Goal: Task Accomplishment & Management: Complete application form

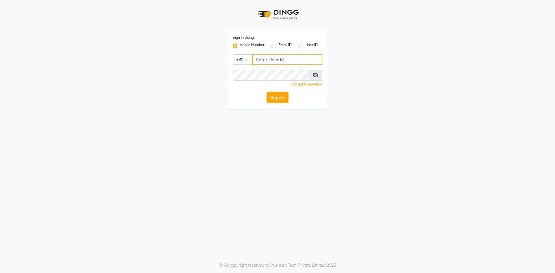
click at [270, 55] on input "Username" at bounding box center [287, 59] width 70 height 11
type input "6364229005"
click at [275, 100] on button "Sign In" at bounding box center [277, 97] width 22 height 11
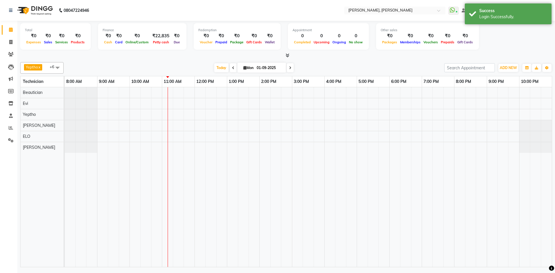
click at [232, 67] on icon at bounding box center [233, 67] width 2 height 3
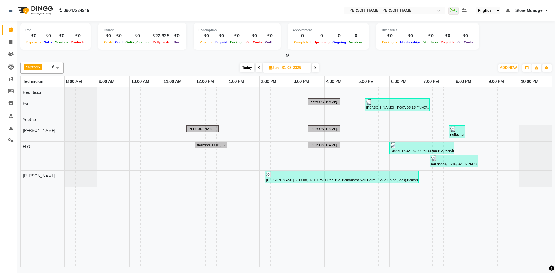
click at [318, 67] on span at bounding box center [315, 67] width 7 height 9
type input "01-09-2025"
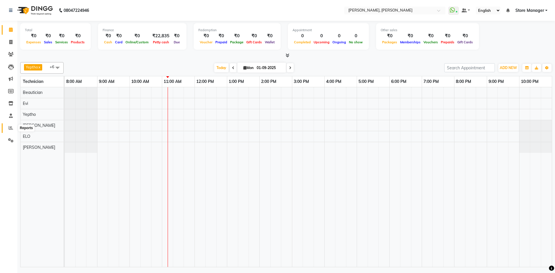
click at [10, 126] on icon at bounding box center [11, 128] width 4 height 4
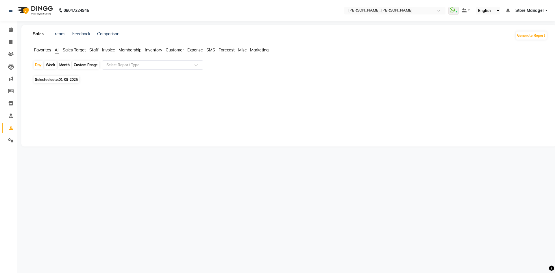
click at [95, 47] on div "Sales Trends Feedback Comparison Generate Report Favorites All Sales Target Sta…" at bounding box center [288, 85] width 535 height 121
click at [95, 49] on span "Staff" at bounding box center [93, 49] width 9 height 5
click at [64, 66] on div "Month" at bounding box center [64, 65] width 13 height 8
click at [66, 66] on div "Month" at bounding box center [64, 65] width 13 height 8
select select "9"
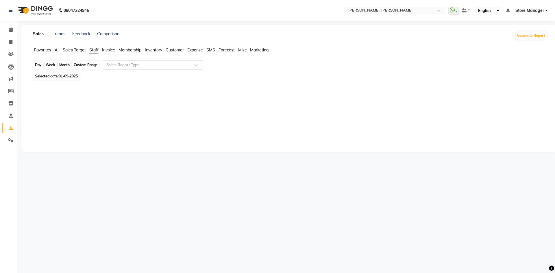
select select "2025"
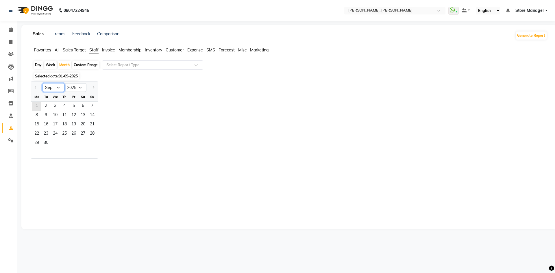
click at [60, 87] on select "Jan Feb Mar Apr May Jun Jul Aug Sep Oct Nov Dec" at bounding box center [53, 87] width 22 height 9
select select "8"
click at [42, 83] on select "Jan Feb Mar Apr May Jun Jul Aug Sep Oct Nov Dec" at bounding box center [53, 87] width 22 height 9
click at [73, 106] on span "1" at bounding box center [73, 106] width 9 height 9
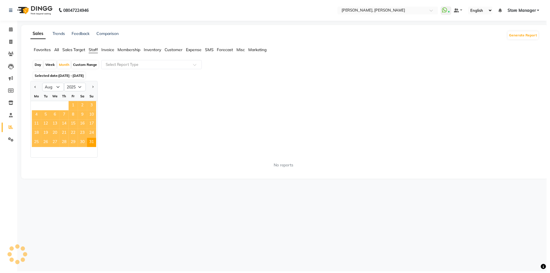
click at [73, 106] on span "1" at bounding box center [73, 106] width 9 height 9
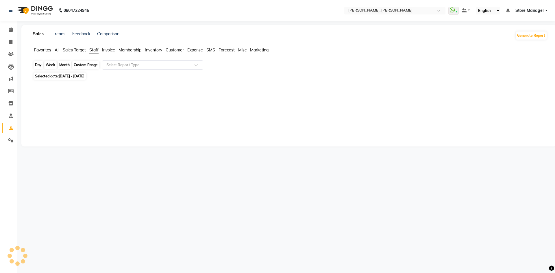
click at [63, 62] on div "Month" at bounding box center [64, 65] width 13 height 8
select select "8"
select select "2025"
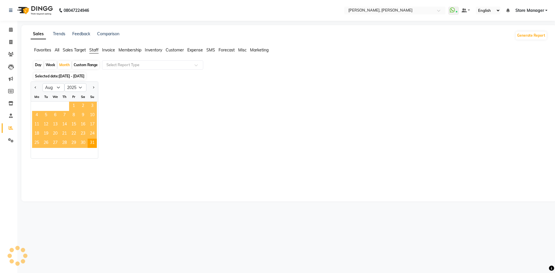
click at [73, 103] on span "1" at bounding box center [73, 106] width 9 height 9
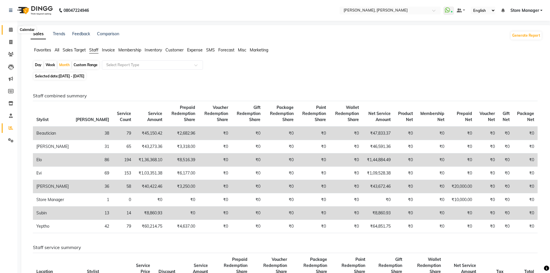
drag, startPoint x: 114, startPoint y: 153, endPoint x: 8, endPoint y: 30, distance: 162.2
click at [8, 30] on span at bounding box center [11, 30] width 10 height 7
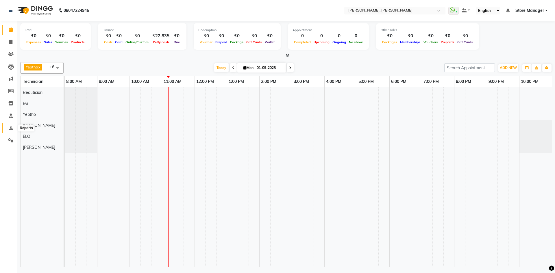
click at [8, 128] on span at bounding box center [11, 128] width 10 height 7
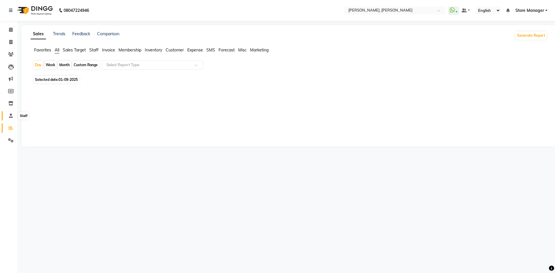
click at [10, 118] on span at bounding box center [11, 116] width 10 height 7
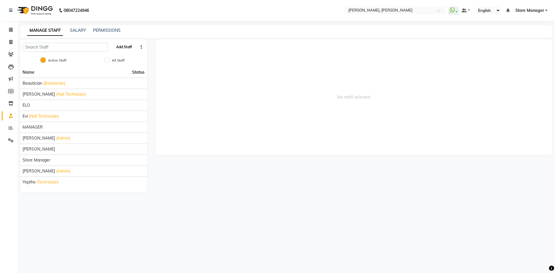
click at [126, 47] on button "Add Staff" at bounding box center [124, 47] width 20 height 10
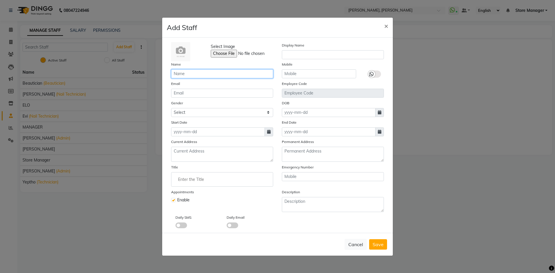
click at [195, 74] on input "text" at bounding box center [222, 73] width 102 height 9
type input "anugha"
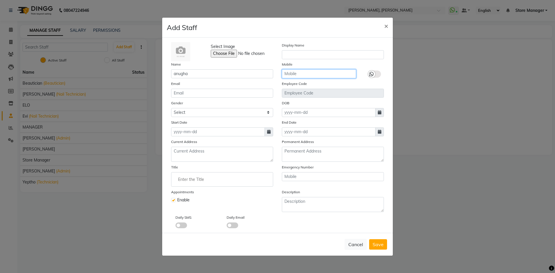
click at [302, 72] on input "text" at bounding box center [319, 73] width 74 height 9
type input "8837228958"
click at [382, 244] on span "Save" at bounding box center [377, 245] width 11 height 6
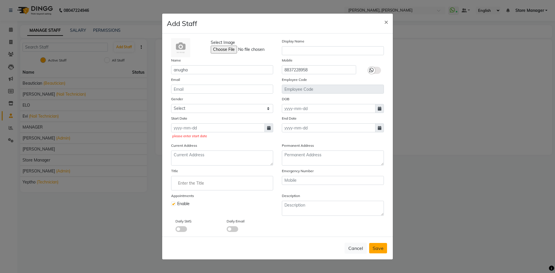
click at [379, 247] on span "Save" at bounding box center [377, 248] width 11 height 6
click at [379, 248] on span "Save" at bounding box center [377, 248] width 11 height 6
click at [220, 127] on input at bounding box center [218, 127] width 94 height 9
select select "9"
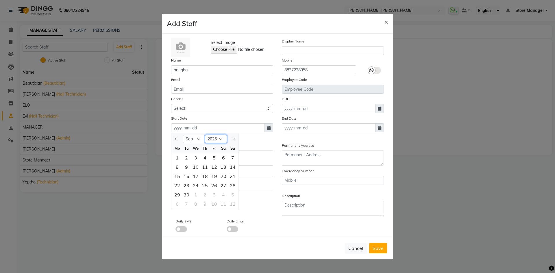
click at [220, 140] on select "2015 2016 2017 2018 2019 2020 2021 2022 2023 2024 2025 2026 2027 2028 2029 2030…" at bounding box center [216, 139] width 22 height 9
select select "2026"
click at [205, 135] on select "2015 2016 2017 2018 2019 2020 2021 2022 2023 2024 2025 2026 2027 2028 2029 2030…" at bounding box center [216, 139] width 22 height 9
click at [220, 138] on select "2016 2017 2018 2019 2020 2021 2022 2023 2024 2025 2026 2027 2028 2029 2030 2031…" at bounding box center [216, 139] width 22 height 9
click at [222, 139] on select "2016 2017 2018 2019 2020 2021 2022 2023 2024 2025 2026 2027 2028 2029 2030 2031…" at bounding box center [216, 139] width 22 height 9
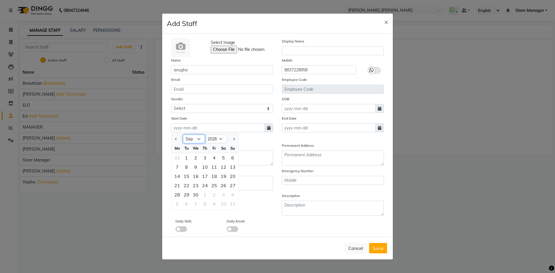
click at [199, 140] on select "Jan Feb Mar Apr May Jun Jul Aug Sep Oct Nov Dec" at bounding box center [194, 139] width 22 height 9
select select "10"
click at [183, 135] on select "Jan Feb Mar Apr May Jun Jul Aug Sep Oct Nov Dec" at bounding box center [194, 139] width 22 height 9
click at [220, 136] on select "2016 2017 2018 2019 2020 2021 2022 2023 2024 2025 2026 2027 2028 2029 2030 2031…" at bounding box center [216, 139] width 22 height 9
select select "2016"
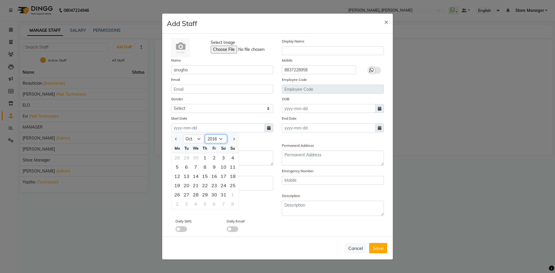
click at [205, 135] on select "2016 2017 2018 2019 2020 2021 2022 2023 2024 2025 2026 2027 2028 2029 2030 2031…" at bounding box center [216, 139] width 22 height 9
click at [233, 138] on span "Next month" at bounding box center [233, 139] width 2 height 2
select select "1"
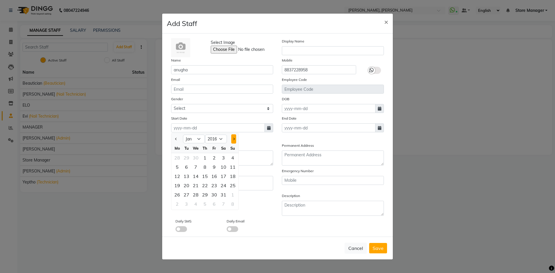
select select "2017"
click at [233, 138] on span "Next month" at bounding box center [233, 139] width 2 height 2
click at [234, 138] on button "Next month" at bounding box center [233, 138] width 5 height 9
click at [234, 137] on button "Next month" at bounding box center [233, 138] width 5 height 9
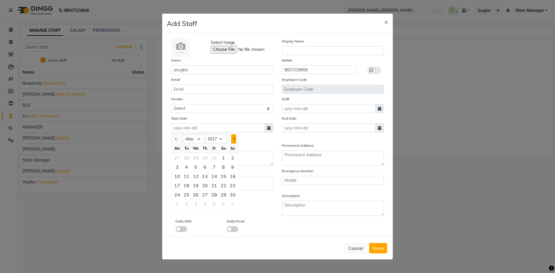
click at [234, 137] on button "Next month" at bounding box center [233, 138] width 5 height 9
click at [178, 138] on button "Previous month" at bounding box center [176, 138] width 5 height 9
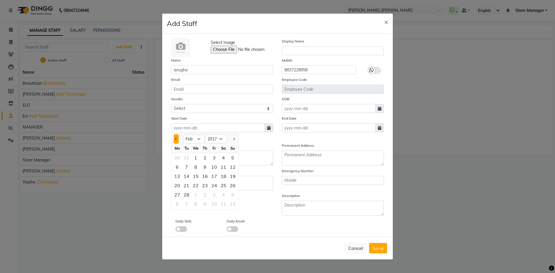
click at [178, 138] on button "Previous month" at bounding box center [176, 138] width 5 height 9
select select "12"
select select "2016"
click at [178, 138] on button "Previous month" at bounding box center [176, 138] width 5 height 9
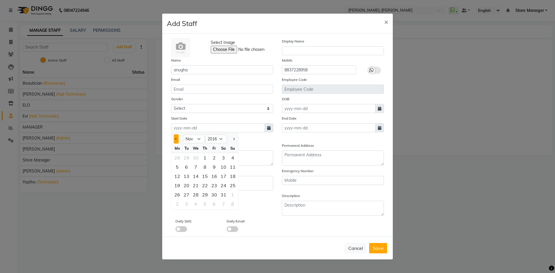
click at [178, 138] on button "Previous month" at bounding box center [176, 138] width 5 height 9
click at [178, 137] on button "Previous month" at bounding box center [176, 138] width 5 height 9
click at [178, 136] on button "Previous month" at bounding box center [176, 138] width 5 height 9
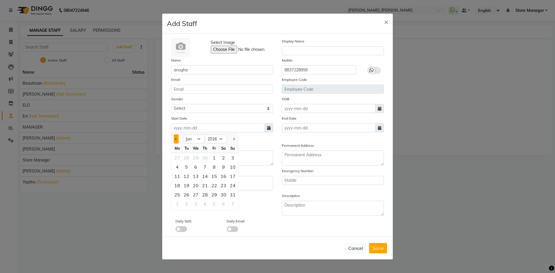
click at [178, 135] on button "Previous month" at bounding box center [176, 138] width 5 height 9
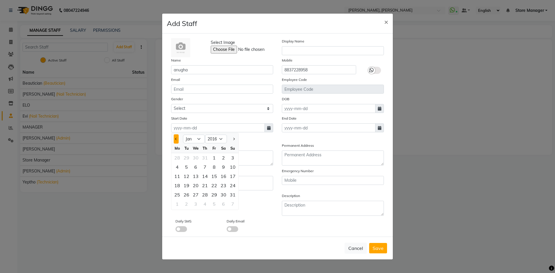
click at [177, 136] on button "Previous month" at bounding box center [176, 138] width 5 height 9
select select "12"
select select "2015"
click at [177, 136] on button "Previous month" at bounding box center [176, 138] width 5 height 9
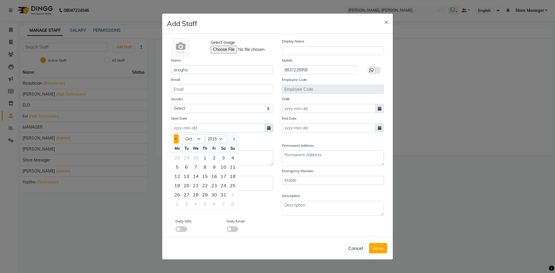
click at [177, 136] on button "Previous month" at bounding box center [176, 138] width 5 height 9
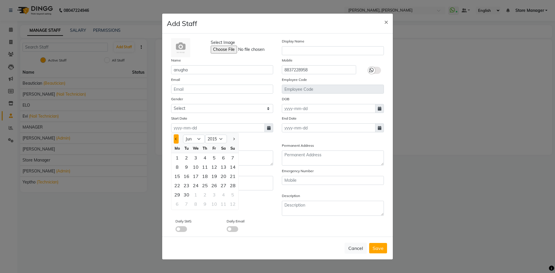
select select "5"
click at [221, 139] on select "2005 2006 2007 2008 2009 2010 2011 2012 2013 2014 2015 2016 2017 2018 2019 2020…" at bounding box center [216, 139] width 22 height 9
click at [221, 140] on select "2005 2006 2007 2008 2009 2010 2011 2012 2013 2014 2015 2016 2017 2018 2019 2020…" at bounding box center [216, 139] width 22 height 9
select select "2006"
click at [205, 135] on select "2005 2006 2007 2008 2009 2010 2011 2012 2013 2014 2015 2016 2017 2018 2019 2020…" at bounding box center [216, 139] width 22 height 9
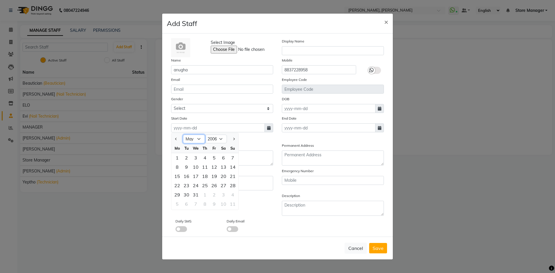
click at [196, 141] on select "Jan Feb Mar Apr May Jun Jul Aug Sep Oct Nov Dec" at bounding box center [194, 139] width 22 height 9
select select "10"
click at [183, 135] on select "Jan Feb Mar Apr May Jun Jul Aug Sep Oct Nov Dec" at bounding box center [194, 139] width 22 height 9
click at [215, 176] on div "13" at bounding box center [213, 176] width 9 height 9
type input "13-10-2006"
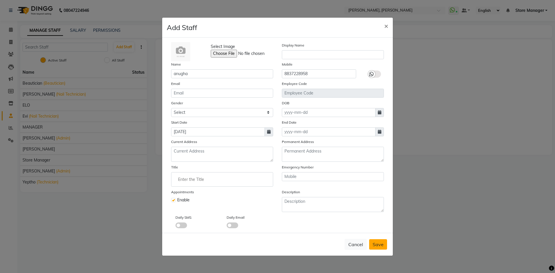
click at [381, 244] on span "Save" at bounding box center [377, 245] width 11 height 6
checkbox input "false"
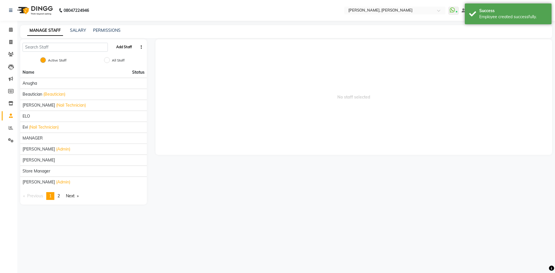
click at [125, 44] on button "Add Staff" at bounding box center [124, 47] width 20 height 10
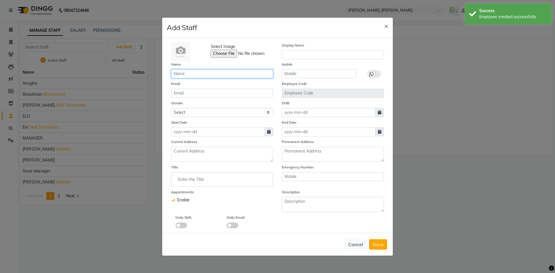
click at [203, 74] on input "text" at bounding box center [222, 73] width 102 height 9
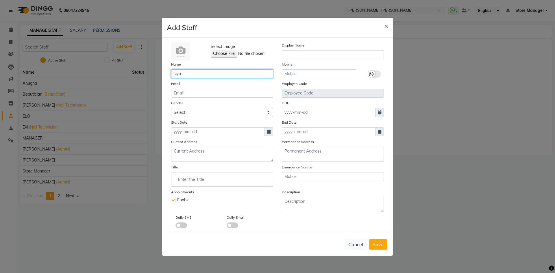
type input "siya"
click at [315, 73] on input "text" at bounding box center [319, 73] width 74 height 9
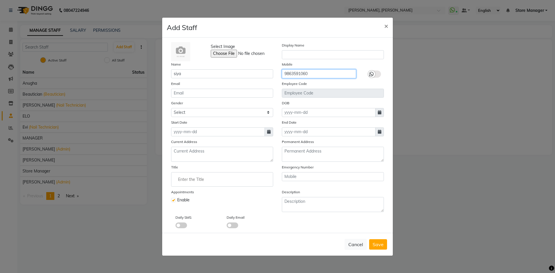
type input "9863591060"
click at [217, 132] on input at bounding box center [218, 131] width 94 height 9
select select "9"
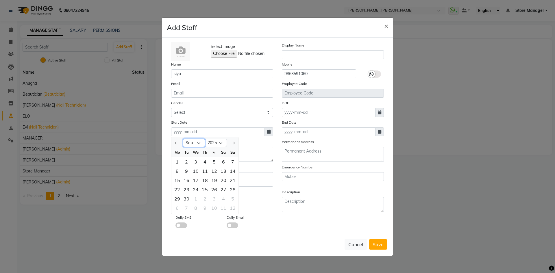
click at [200, 142] on select "Jan Feb Mar Apr May Jun Jul Aug Sep Oct Nov Dec" at bounding box center [194, 143] width 22 height 9
click at [219, 143] on select "2015 2016 2017 2018 2019 2020 2021 2022 2023 2024 2025 2026 2027 2028 2029 2030…" at bounding box center [216, 143] width 22 height 9
click at [205, 139] on select "2015 2016 2017 2018 2019 2020 2021 2022 2023 2024 2025 2026 2027 2028 2029 2030…" at bounding box center [216, 143] width 22 height 9
click at [218, 142] on select "2005 2006 2007 2008 2009 2010 2011 2012 2013 2014 2015 2016 2017 2018 2019 2020…" at bounding box center [216, 143] width 22 height 9
select select "2007"
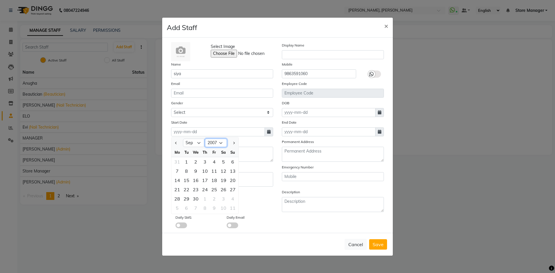
click at [205, 139] on select "2005 2006 2007 2008 2009 2010 2011 2012 2013 2014 2015 2016 2017 2018 2019 2020…" at bounding box center [216, 143] width 22 height 9
click at [198, 143] on select "Jan Feb Mar Apr May Jun Jul Aug Sep Oct Nov Dec" at bounding box center [194, 143] width 22 height 9
select select "1"
click at [183, 139] on select "Jan Feb Mar Apr May Jun Jul Aug Sep Oct Nov Dec" at bounding box center [194, 143] width 22 height 9
click at [235, 190] on div "28" at bounding box center [232, 189] width 9 height 9
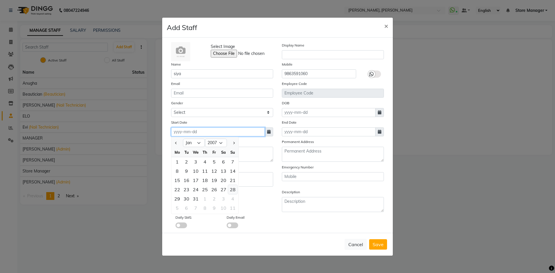
type input "28-01-2007"
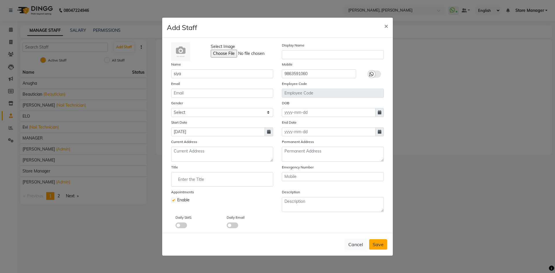
click at [384, 244] on button "Save" at bounding box center [378, 244] width 18 height 10
checkbox input "false"
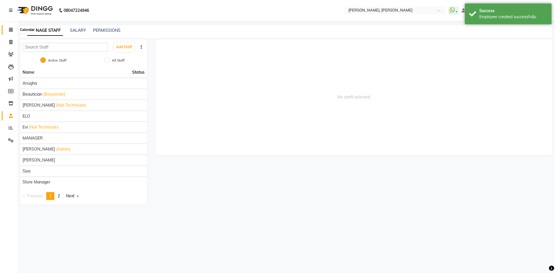
click at [9, 27] on span at bounding box center [11, 30] width 10 height 7
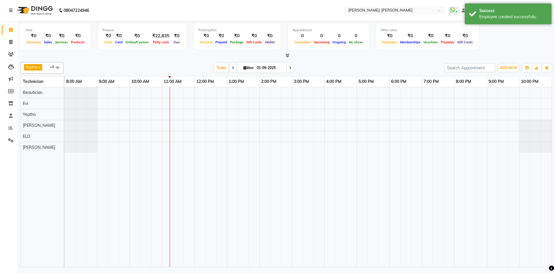
click at [55, 68] on span at bounding box center [58, 67] width 12 height 11
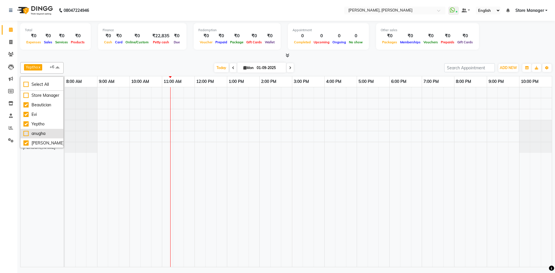
click at [27, 137] on div "anugha" at bounding box center [41, 134] width 37 height 6
checkbox input "true"
click at [26, 133] on div "siya" at bounding box center [41, 133] width 37 height 6
checkbox input "true"
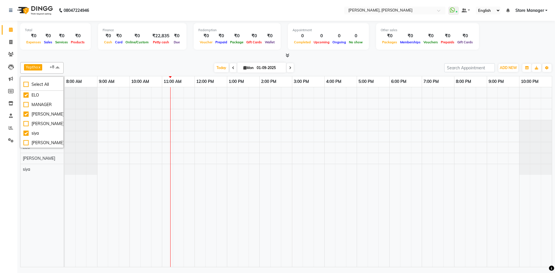
click at [59, 66] on span at bounding box center [58, 67] width 12 height 11
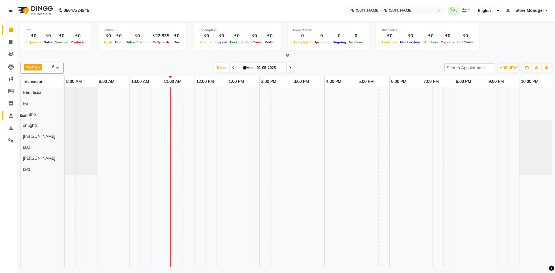
click at [13, 116] on span at bounding box center [11, 116] width 10 height 7
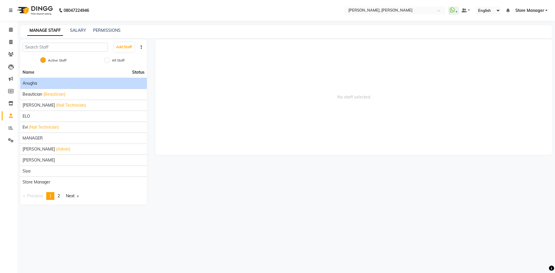
click at [64, 82] on div "anugha" at bounding box center [84, 83] width 122 height 6
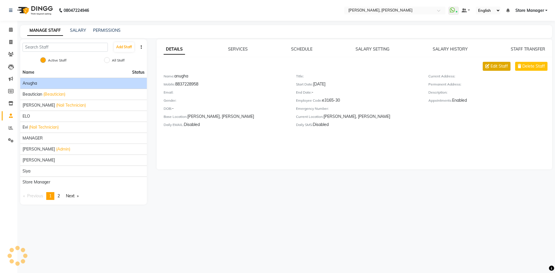
click at [495, 64] on span "Edit Staff" at bounding box center [498, 66] width 17 height 6
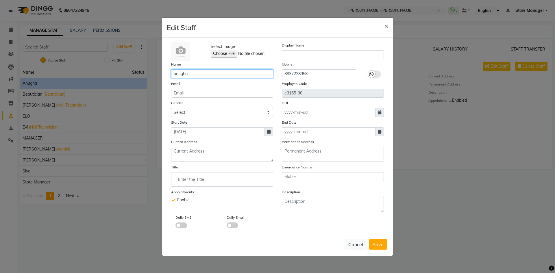
click at [222, 76] on input "anugha" at bounding box center [222, 73] width 102 height 9
type input "amugha"
click at [380, 245] on span "Save" at bounding box center [377, 245] width 11 height 6
checkbox input "false"
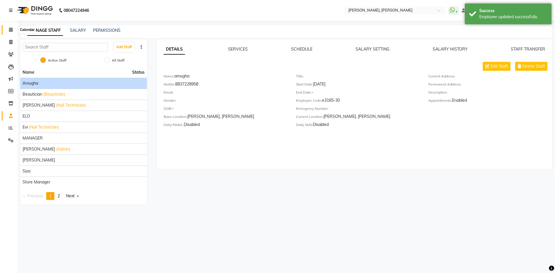
click at [8, 31] on span at bounding box center [11, 30] width 10 height 7
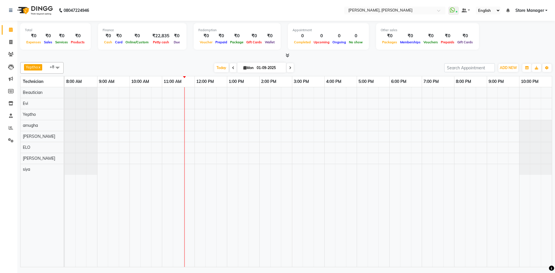
click at [288, 66] on span at bounding box center [290, 67] width 7 height 9
click at [258, 67] on icon at bounding box center [259, 67] width 2 height 3
type input "01-09-2025"
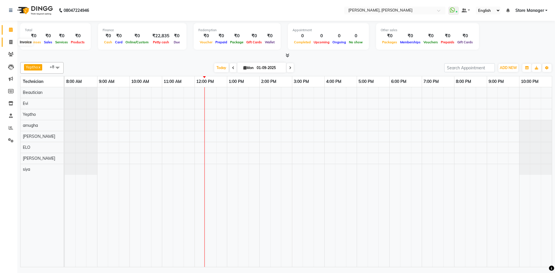
click at [9, 42] on icon at bounding box center [10, 42] width 3 height 4
select select "service"
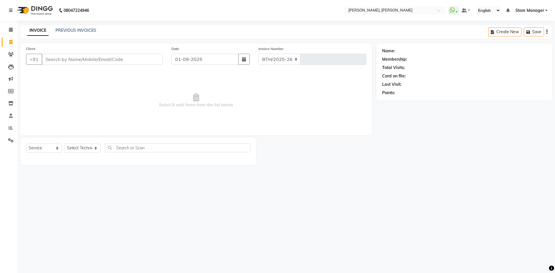
select select "7173"
type input "1289"
click at [10, 53] on icon at bounding box center [10, 54] width 5 height 4
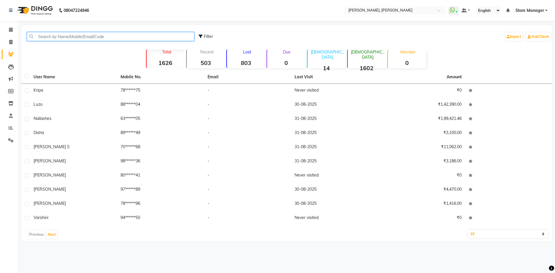
click at [83, 38] on input "text" at bounding box center [110, 36] width 167 height 9
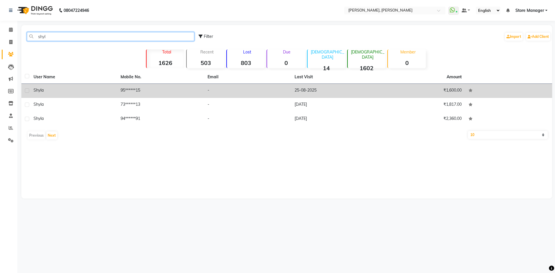
type input "shyl"
click at [297, 89] on td "25-08-2025" at bounding box center [334, 91] width 87 height 14
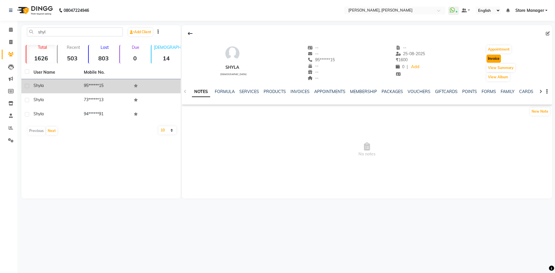
click at [493, 60] on button "Invoice" at bounding box center [493, 59] width 14 height 8
select select "service"
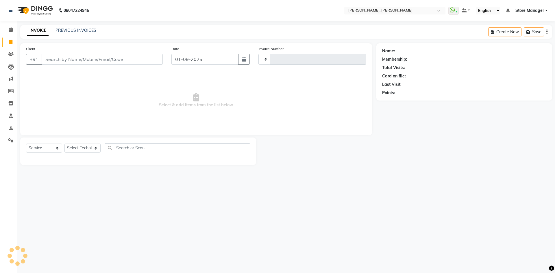
type input "1289"
select select "7173"
type input "95******15"
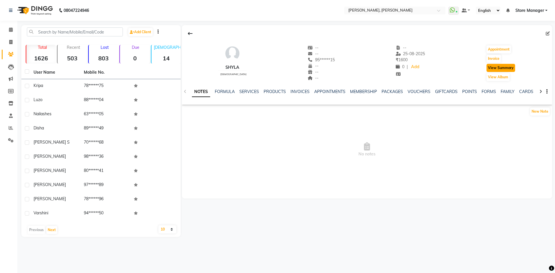
click at [499, 70] on button "View Summary" at bounding box center [500, 68] width 29 height 8
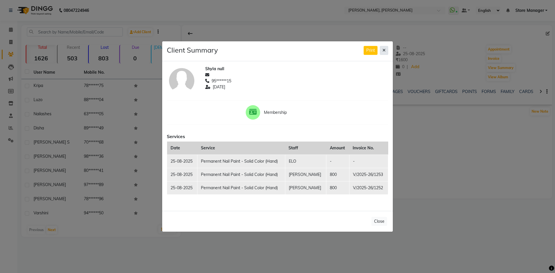
click at [386, 52] on button at bounding box center [384, 50] width 8 height 9
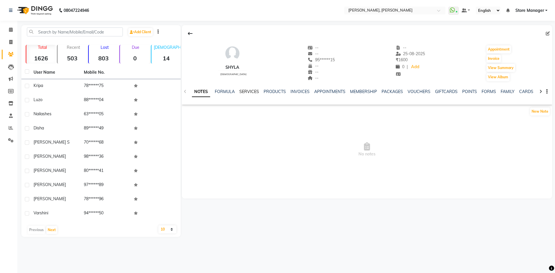
click at [255, 91] on link "SERVICES" at bounding box center [249, 91] width 20 height 5
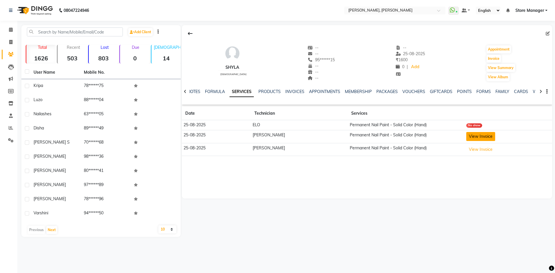
click at [470, 136] on button "View Invoice" at bounding box center [480, 136] width 29 height 9
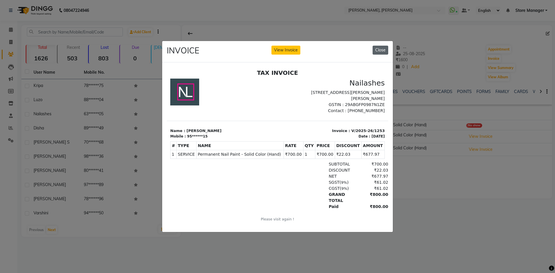
click at [381, 49] on button "Close" at bounding box center [380, 50] width 16 height 9
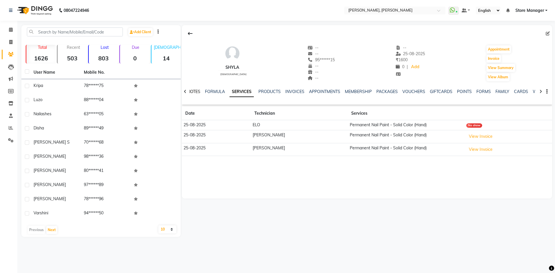
click at [196, 89] on link "NOTES" at bounding box center [193, 91] width 13 height 5
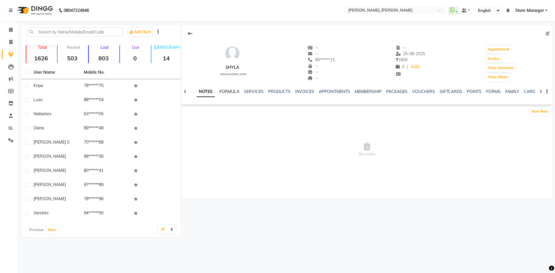
click at [226, 93] on link "FORMULA" at bounding box center [229, 91] width 20 height 5
click at [253, 91] on link "SERVICES" at bounding box center [249, 91] width 20 height 5
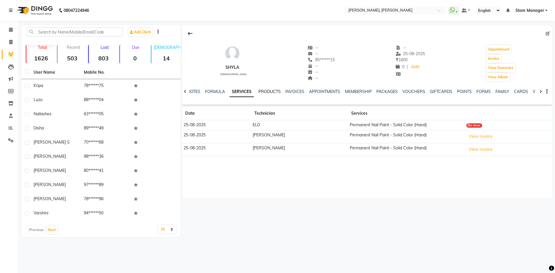
click at [262, 92] on link "PRODUCTS" at bounding box center [269, 91] width 22 height 5
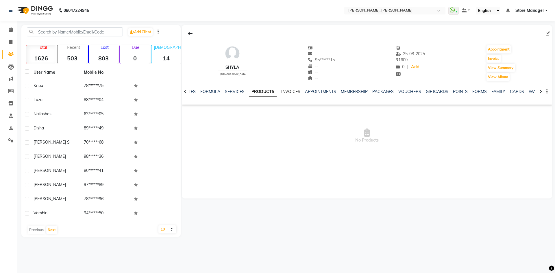
click at [283, 92] on link "INVOICES" at bounding box center [290, 91] width 19 height 5
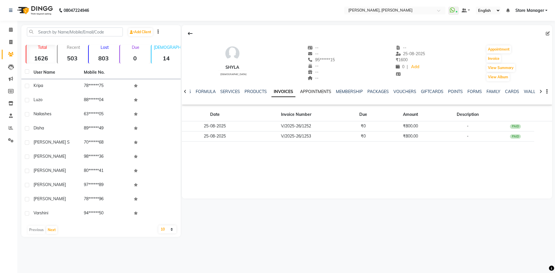
click at [317, 90] on link "APPOINTMENTS" at bounding box center [315, 91] width 31 height 5
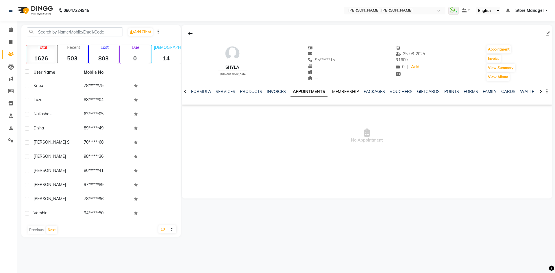
click at [337, 91] on link "MEMBERSHIP" at bounding box center [345, 91] width 27 height 5
click at [548, 35] on icon at bounding box center [547, 33] width 4 height 4
select select "21"
select select "female"
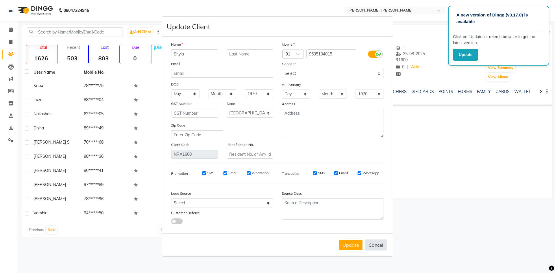
click at [378, 247] on button "Cancel" at bounding box center [376, 245] width 22 height 11
select select
select select "null"
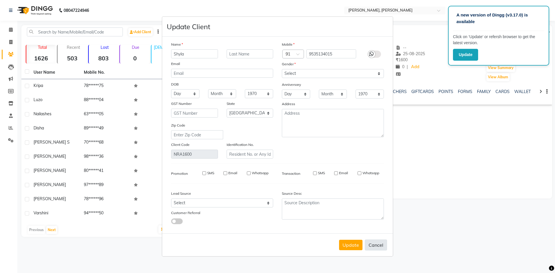
select select
checkbox input "false"
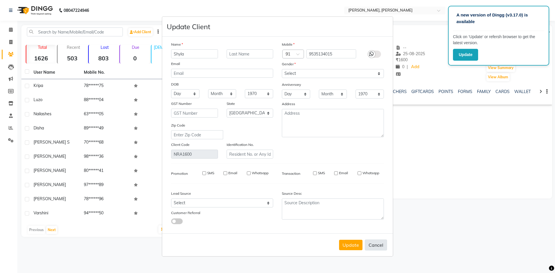
checkbox input "false"
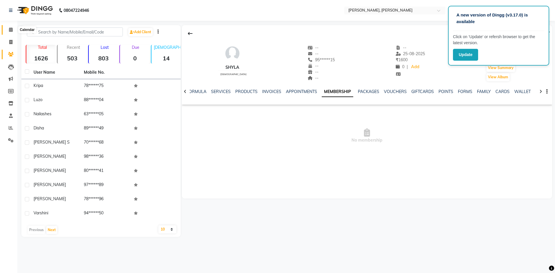
click at [11, 30] on icon at bounding box center [11, 29] width 4 height 4
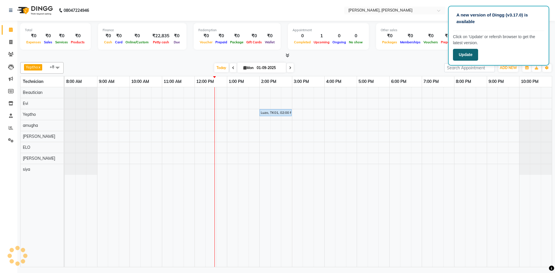
click at [459, 49] on button "Update" at bounding box center [465, 55] width 25 height 12
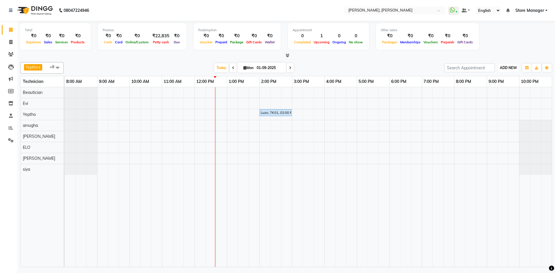
click at [508, 69] on span "ADD NEW" at bounding box center [508, 68] width 17 height 4
click at [498, 93] on link "Add Expense" at bounding box center [495, 94] width 46 height 8
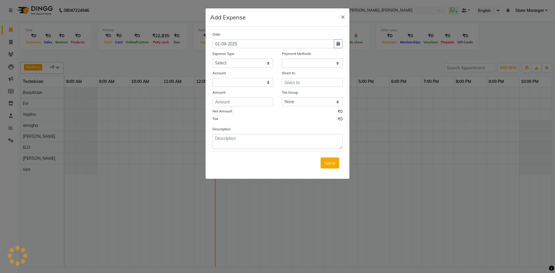
select select "6254"
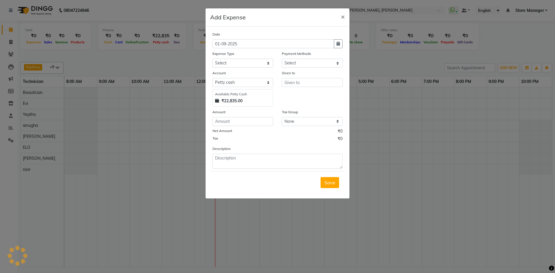
select select "1"
click at [242, 60] on select "Select acetone Advance Salary bank deposite BBMP Beauty products Bed charges BI…" at bounding box center [242, 63] width 61 height 9
select select "16936"
click at [242, 60] on select "Select acetone Advance Salary bank deposite BBMP Beauty products Bed charges BI…" at bounding box center [242, 63] width 61 height 9
click at [257, 125] on input "number" at bounding box center [242, 121] width 61 height 9
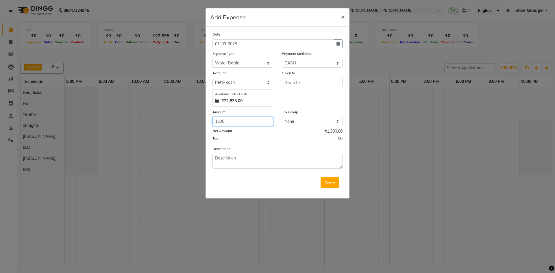
type input "1300"
click at [296, 80] on input "text" at bounding box center [312, 82] width 61 height 9
click at [299, 94] on ngb-highlight "St ore Manager" at bounding box center [305, 95] width 32 height 6
type input "Store Manager"
click at [331, 184] on span "Save" at bounding box center [329, 183] width 11 height 6
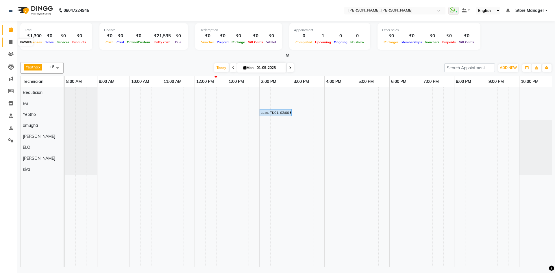
click at [12, 43] on icon at bounding box center [10, 42] width 3 height 4
select select "service"
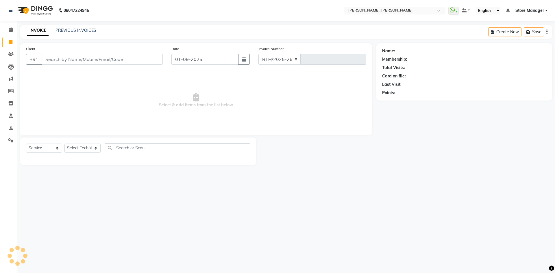
select select "7173"
type input "1289"
click at [86, 152] on select "Select Technician" at bounding box center [82, 148] width 36 height 9
click at [177, 215] on div "08047224946 Select Location × Nailashes, Rajrajeshwari Nagar WhatsApp Status ✕ …" at bounding box center [277, 136] width 555 height 273
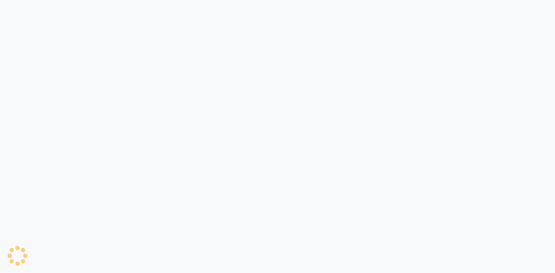
select select "service"
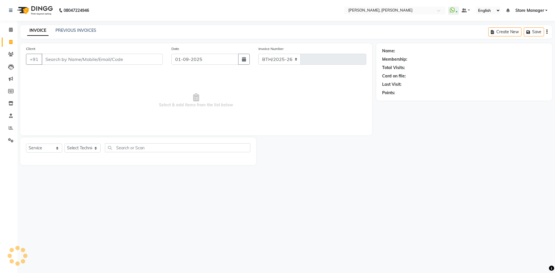
select select "7173"
type input "1289"
drag, startPoint x: 12, startPoint y: 30, endPoint x: 497, endPoint y: 13, distance: 485.1
click at [12, 30] on icon at bounding box center [11, 29] width 4 height 4
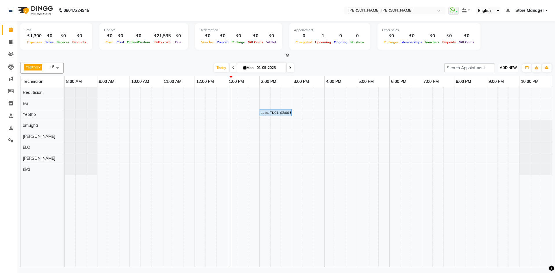
click at [512, 67] on span "ADD NEW" at bounding box center [508, 68] width 17 height 4
click at [506, 93] on link "Add Expense" at bounding box center [495, 94] width 46 height 8
select select "1"
select select "6254"
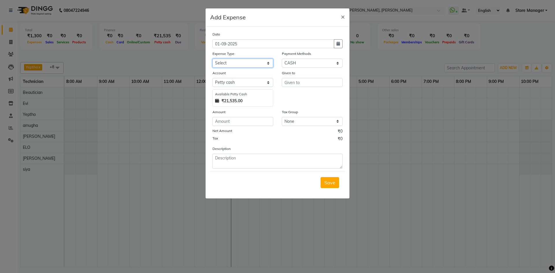
click at [226, 65] on select "Select acetone Advance Salary bank deposite BBMP Beauty products Bed charges BI…" at bounding box center [242, 63] width 61 height 9
select select "21438"
click at [224, 63] on select "Select acetone Advance Salary bank deposite BBMP Beauty products Bed charges BI…" at bounding box center [242, 63] width 61 height 9
click at [251, 123] on input "number" at bounding box center [242, 121] width 61 height 9
type input "150"
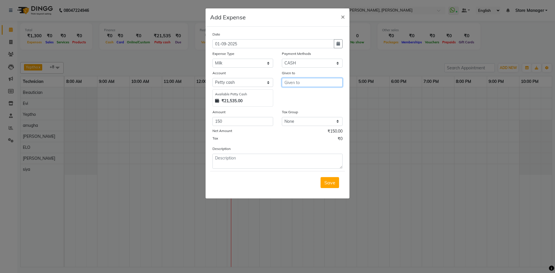
click at [313, 85] on input "text" at bounding box center [312, 82] width 61 height 9
click at [302, 98] on button "St ore Manager" at bounding box center [305, 94] width 46 height 9
type input "Store Manager"
click at [332, 185] on span "Save" at bounding box center [329, 183] width 11 height 6
